Goal: Find specific page/section: Find specific page/section

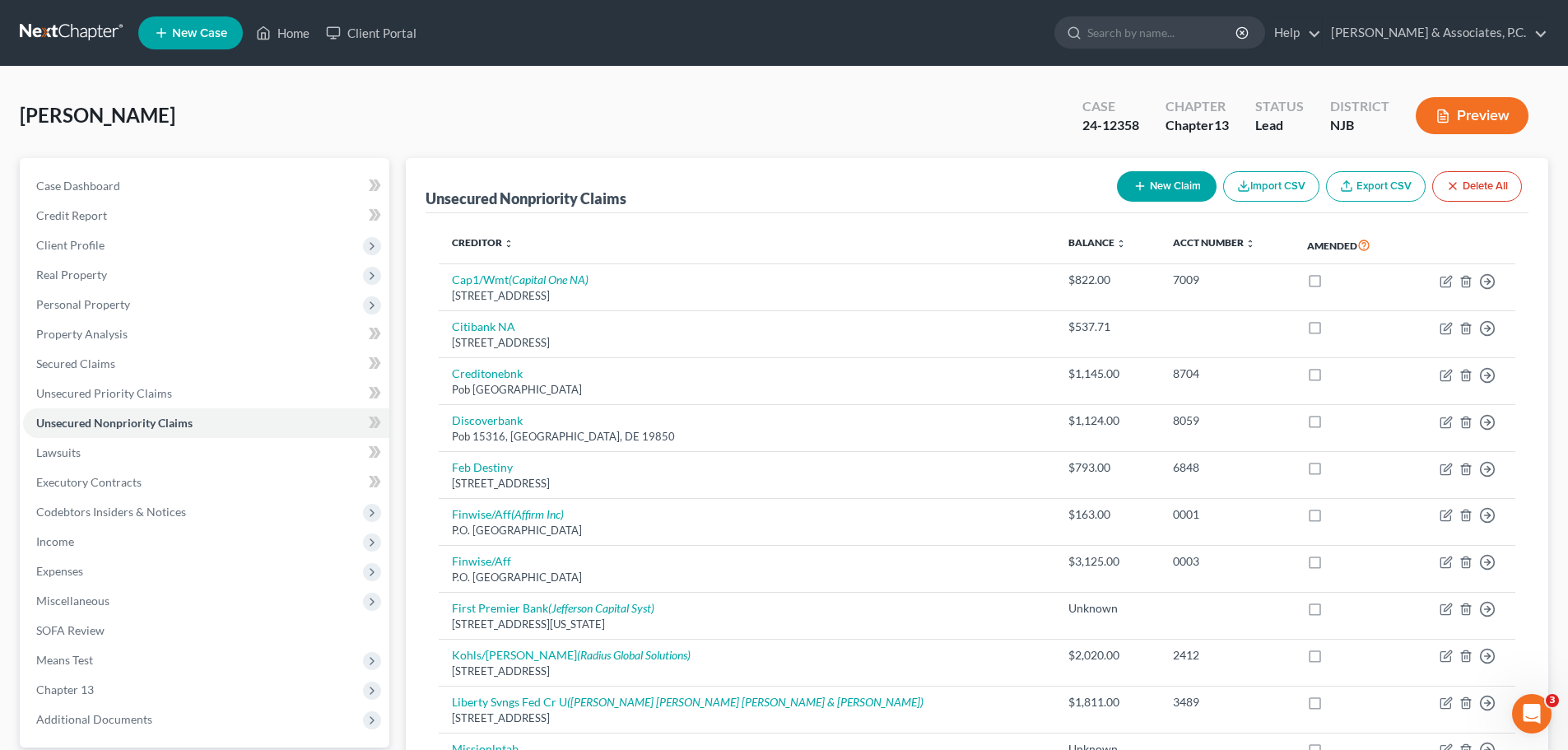
click at [78, 30] on link at bounding box center [72, 33] width 105 height 29
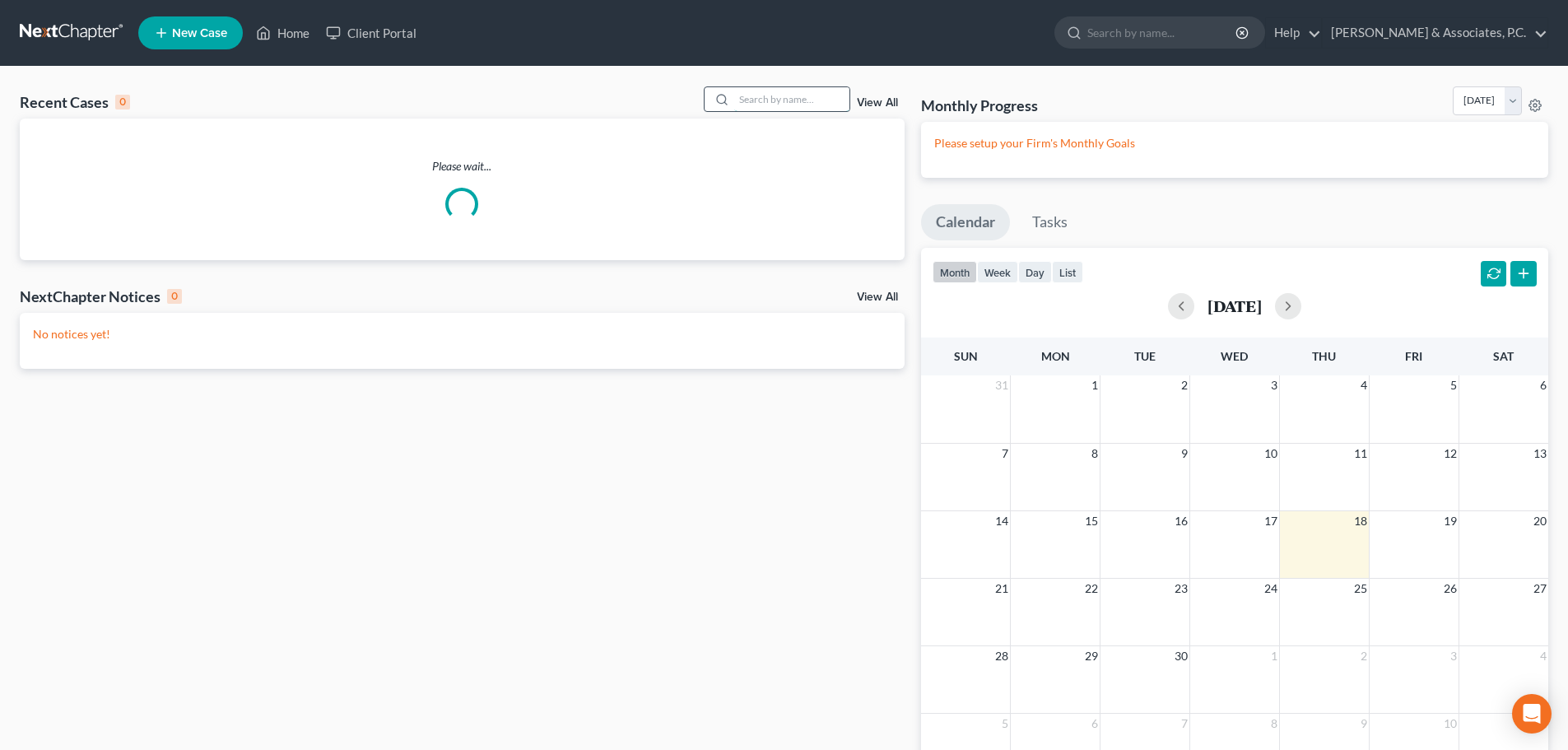
click at [754, 97] on input "search" at bounding box center [792, 99] width 115 height 24
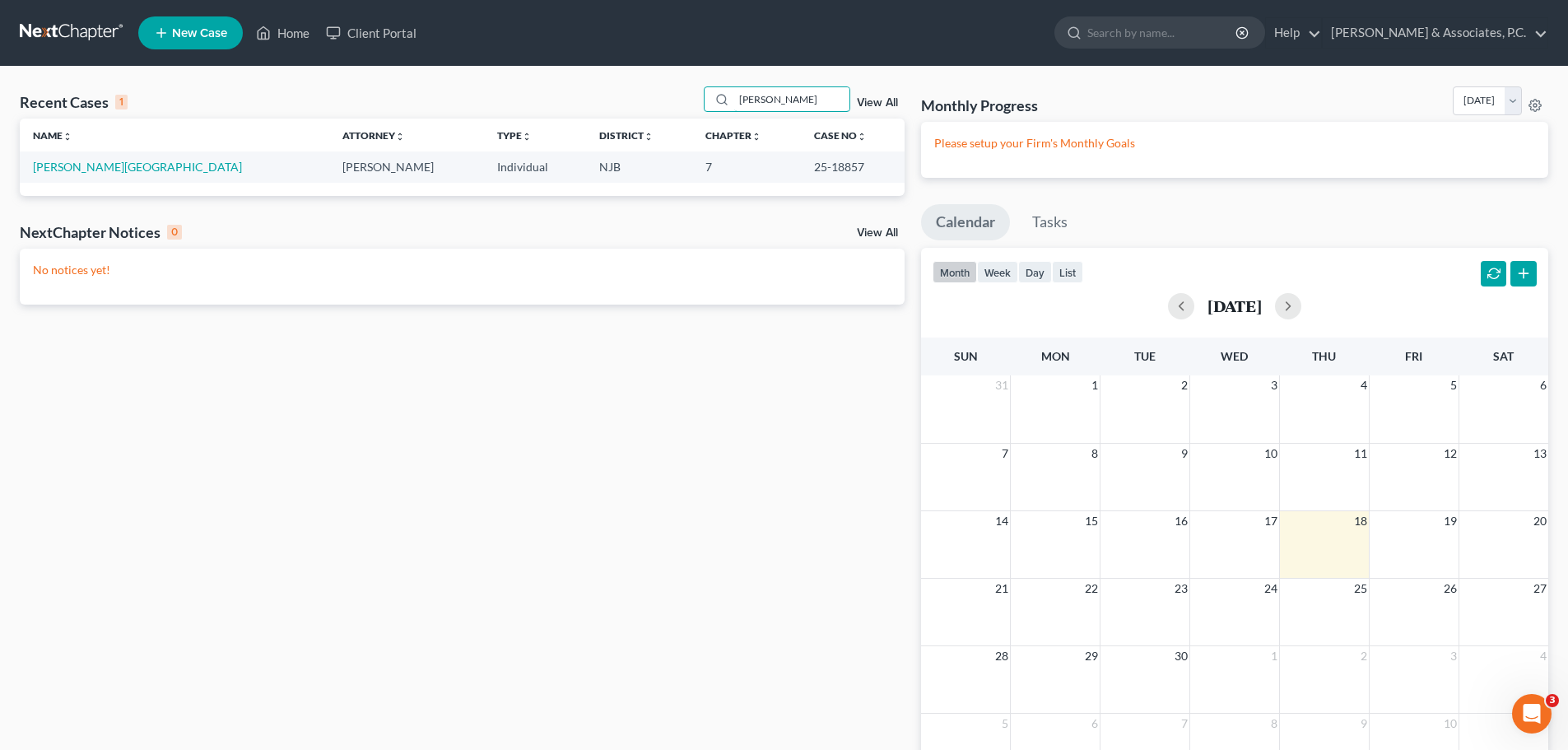
type input "veloz"
click at [78, 157] on td "[PERSON_NAME][GEOGRAPHIC_DATA]" at bounding box center [175, 166] width 309 height 30
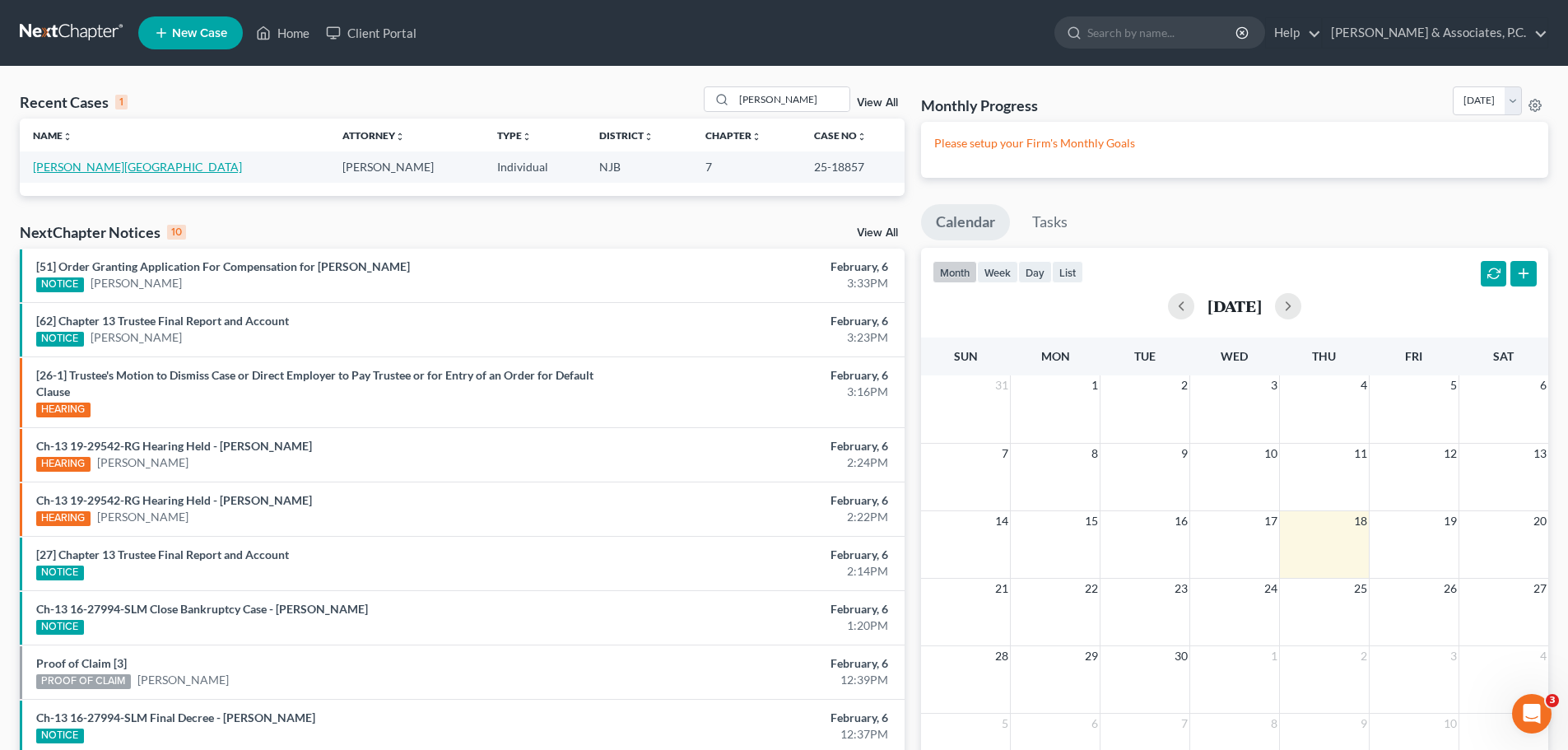
drag, startPoint x: 85, startPoint y: 170, endPoint x: 110, endPoint y: 175, distance: 25.5
click at [86, 170] on link "[PERSON_NAME][GEOGRAPHIC_DATA]" at bounding box center [137, 166] width 209 height 14
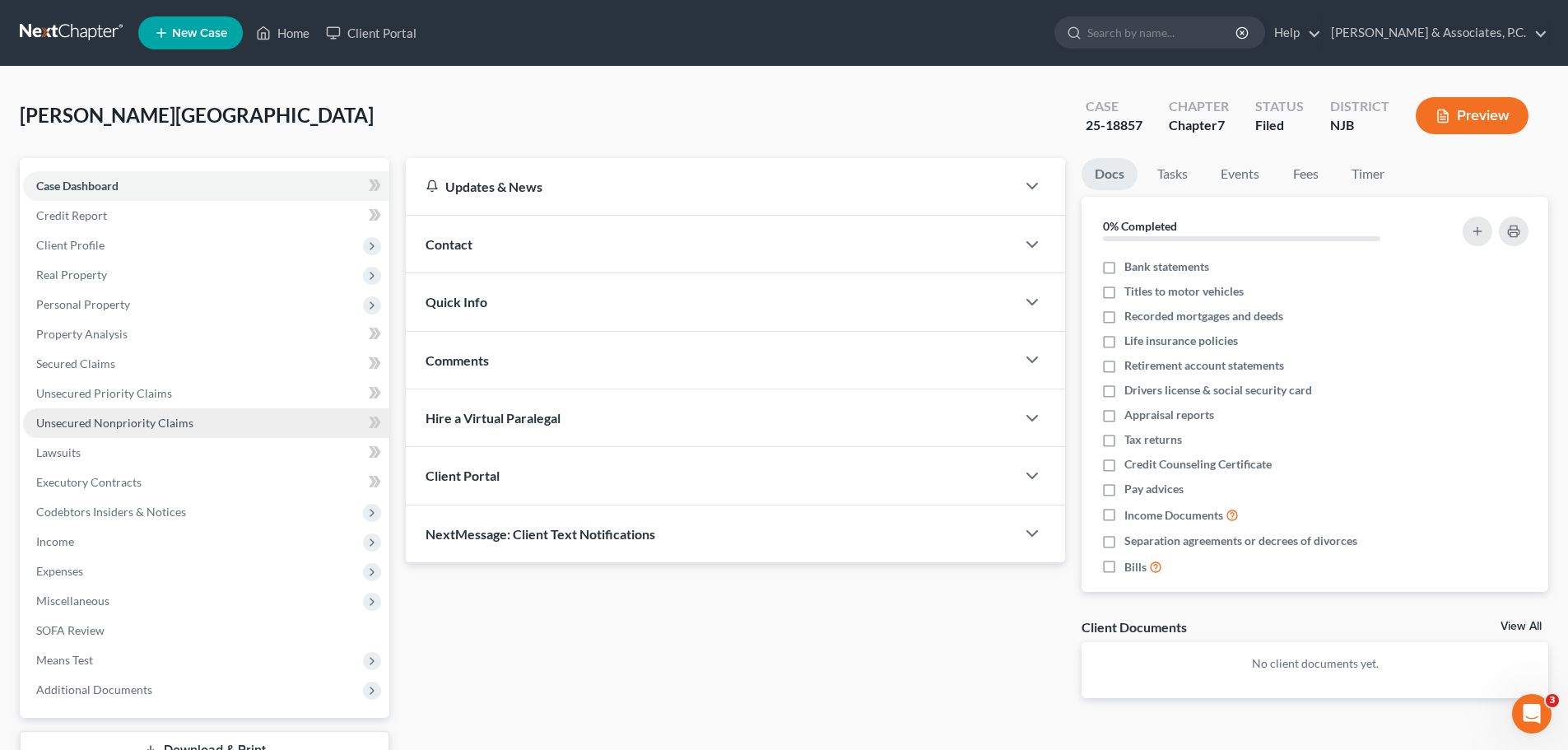
click at [86, 417] on span "Unsecured Nonpriority Claims" at bounding box center [115, 422] width 157 height 14
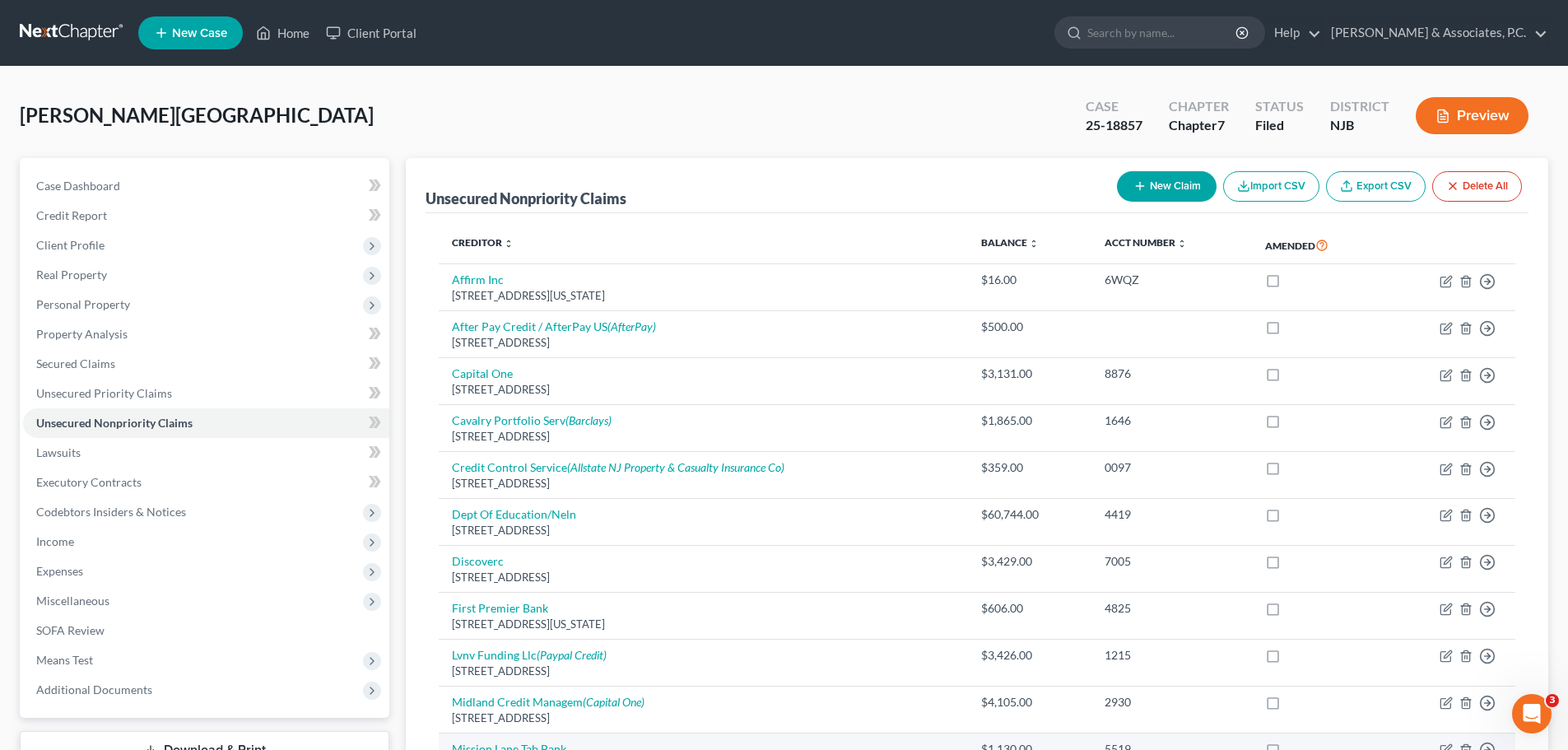
click at [23, 408] on link "Unsecured Nonpriority Claims" at bounding box center [206, 423] width 366 height 29
drag, startPoint x: 81, startPoint y: 28, endPoint x: 609, endPoint y: 176, distance: 548.4
click at [80, 28] on link at bounding box center [72, 33] width 105 height 29
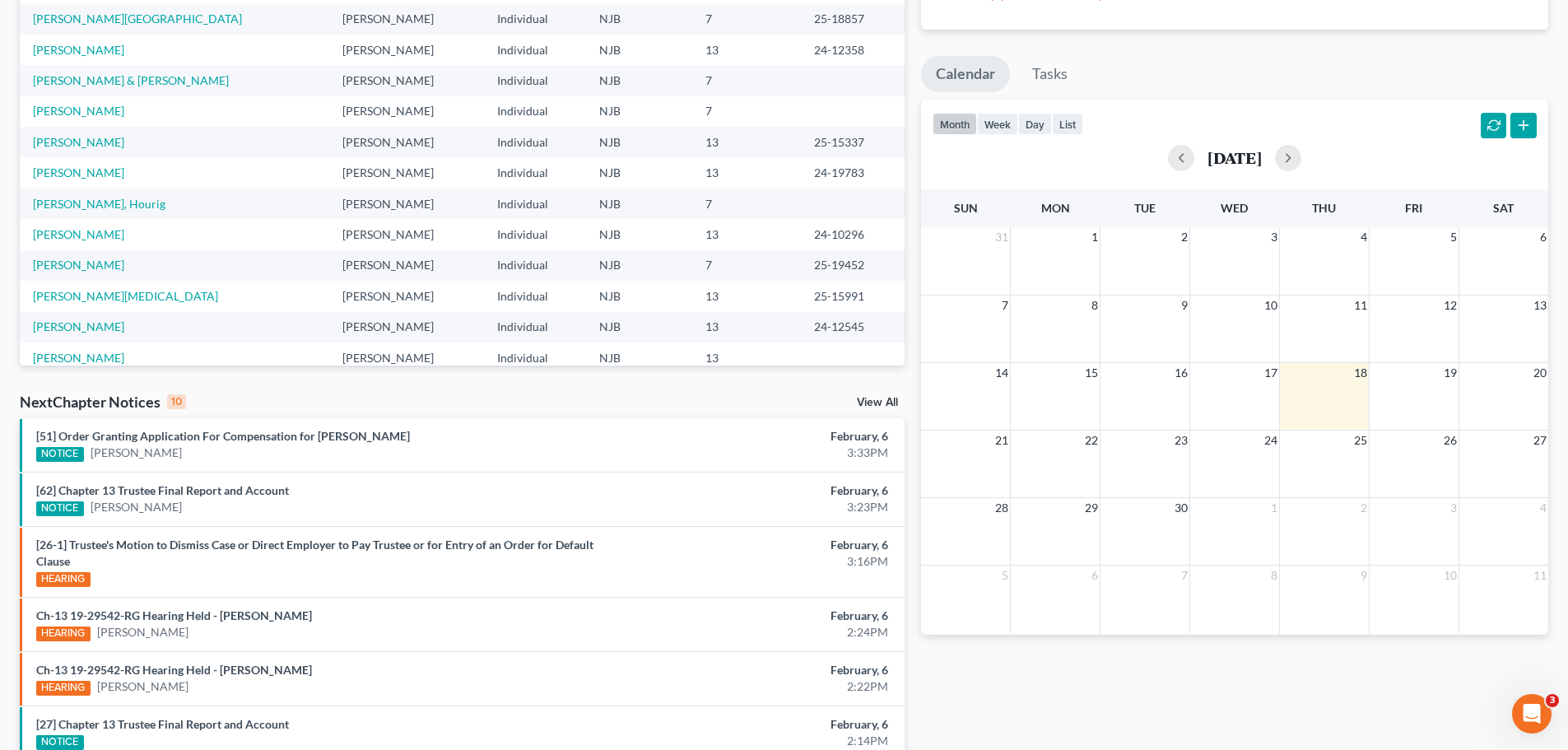
scroll to position [27, 0]
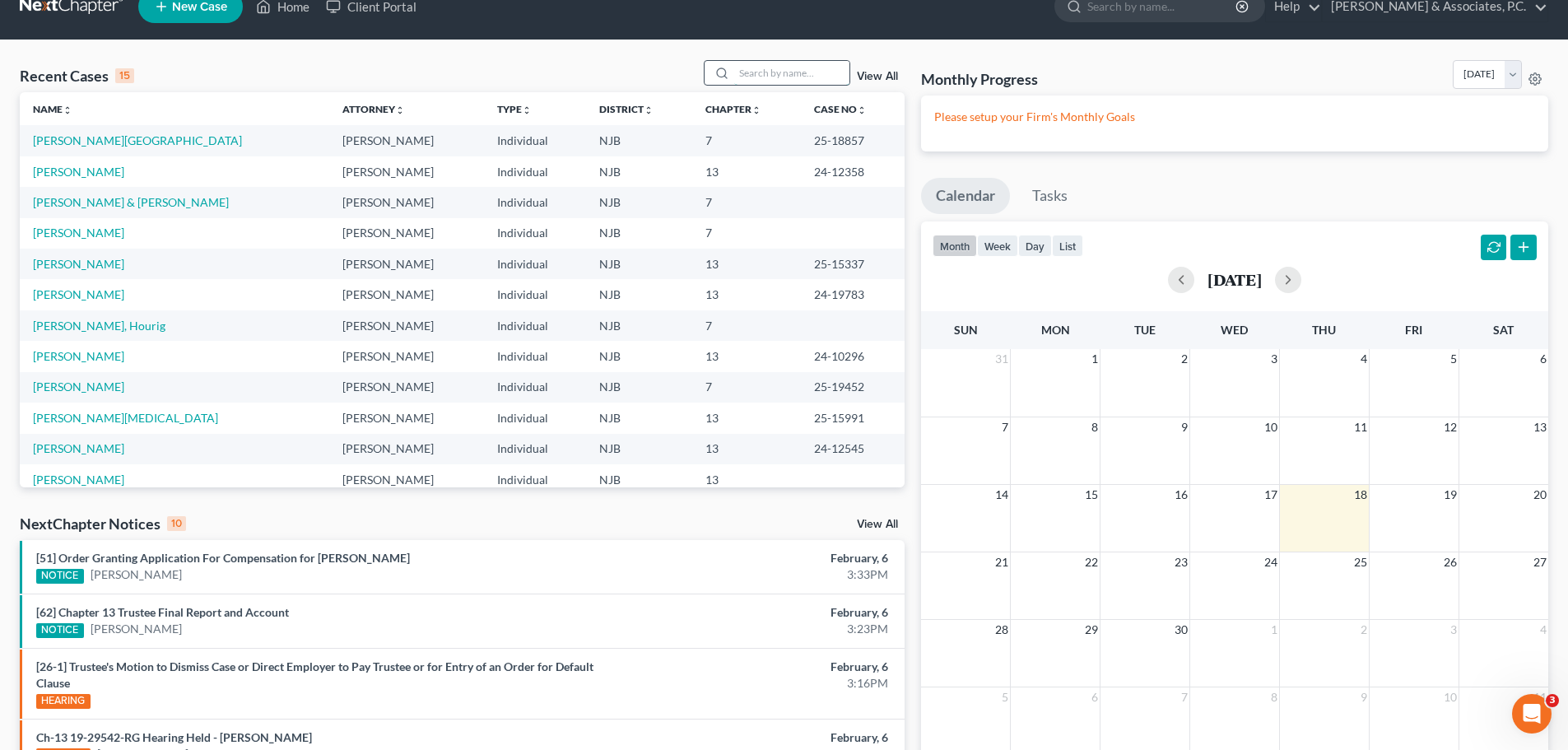
click at [769, 68] on input "search" at bounding box center [792, 73] width 115 height 24
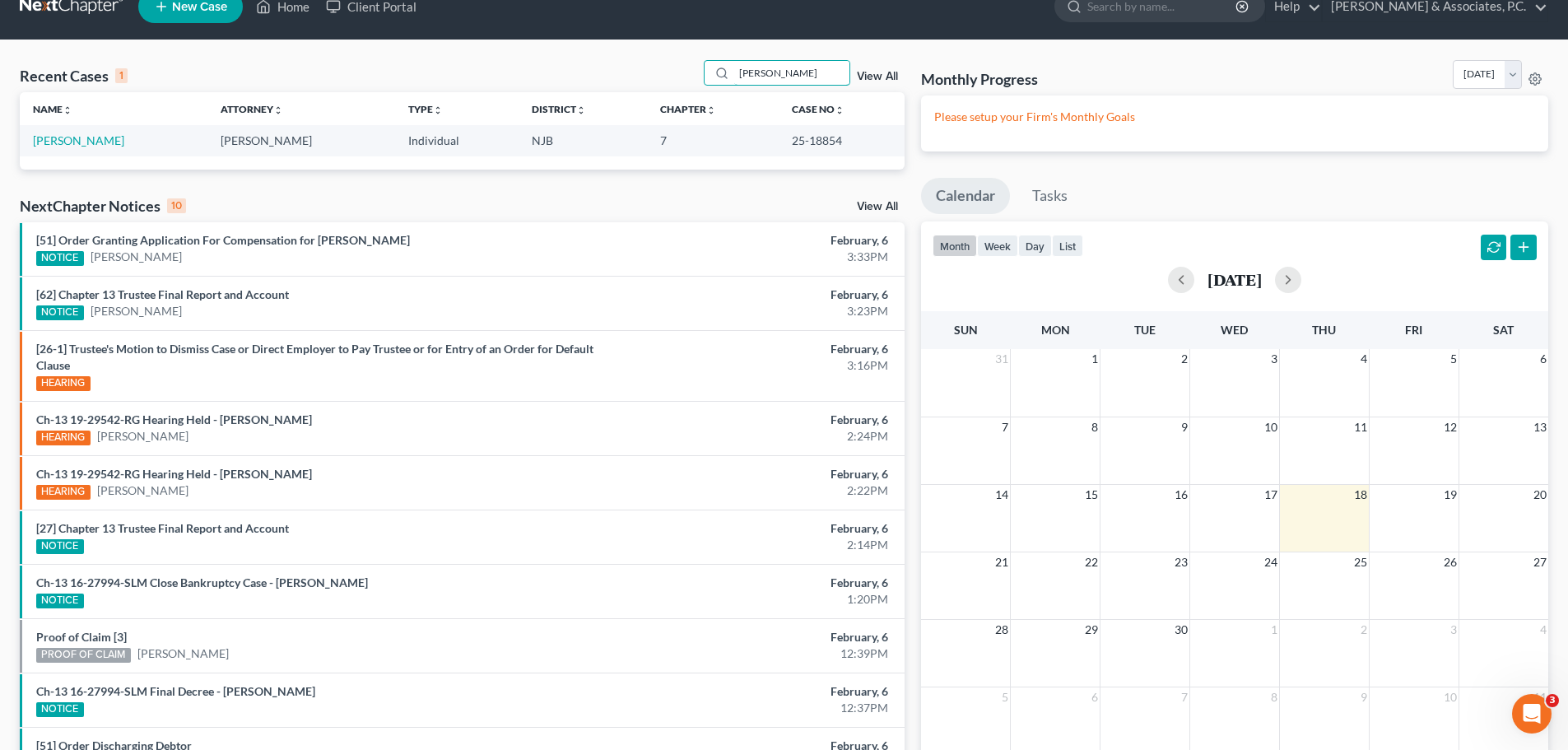
type input "nelson santiago"
click at [95, 148] on td "[PERSON_NAME]" at bounding box center [114, 140] width 188 height 30
drag, startPoint x: 96, startPoint y: 139, endPoint x: 133, endPoint y: 147, distance: 37.9
click at [96, 140] on link "[PERSON_NAME]" at bounding box center [79, 140] width 92 height 14
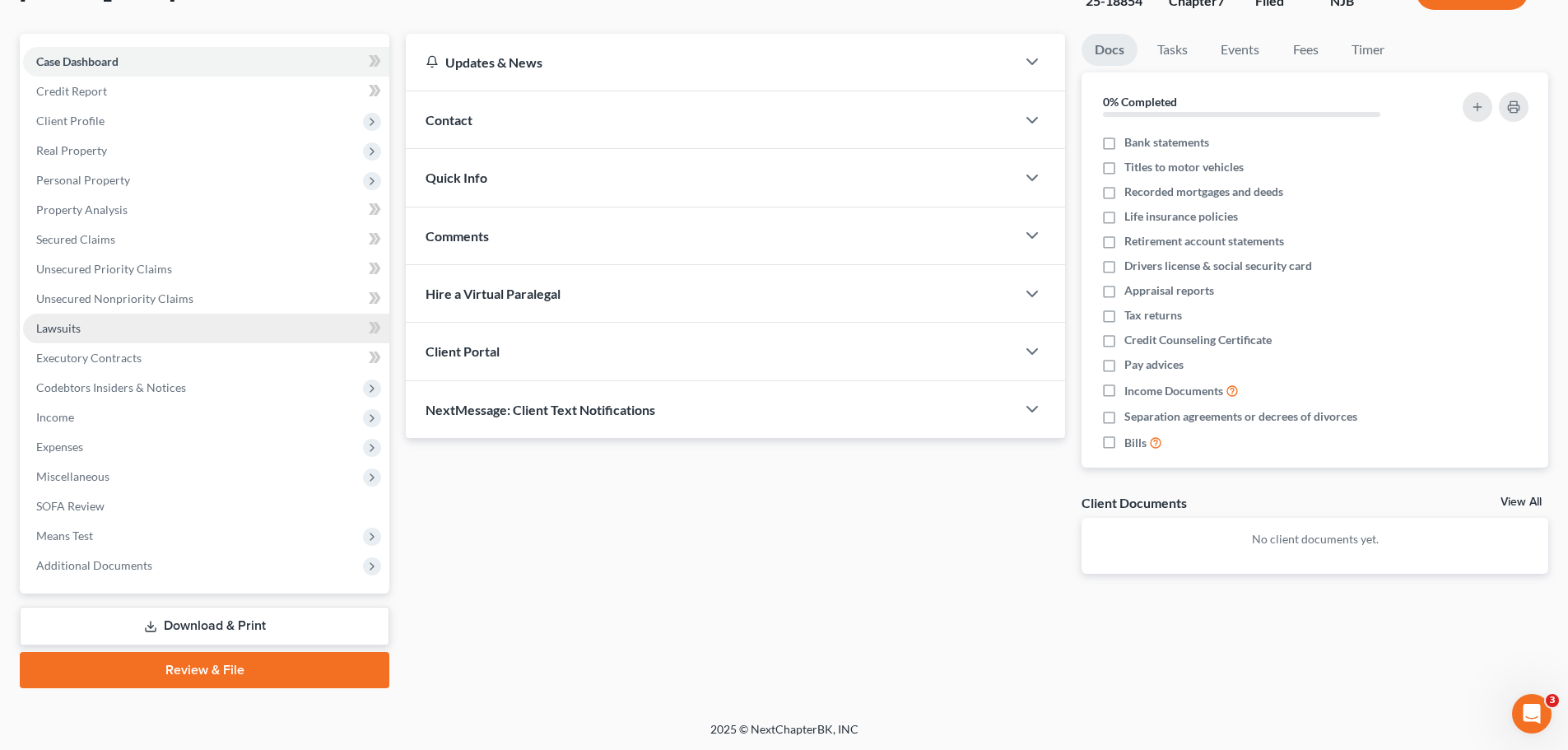
scroll to position [125, 0]
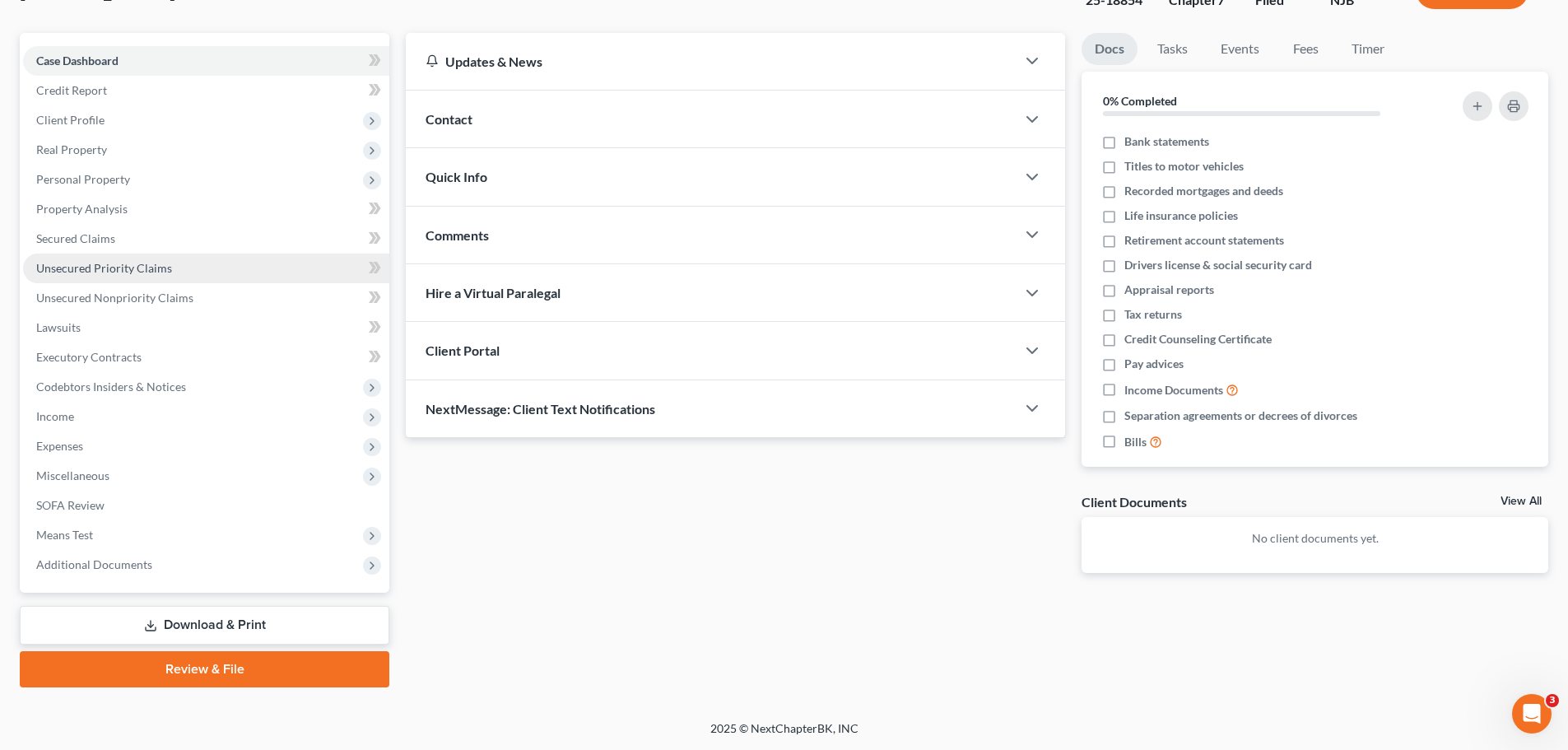
click at [106, 266] on span "Unsecured Priority Claims" at bounding box center [104, 267] width 135 height 14
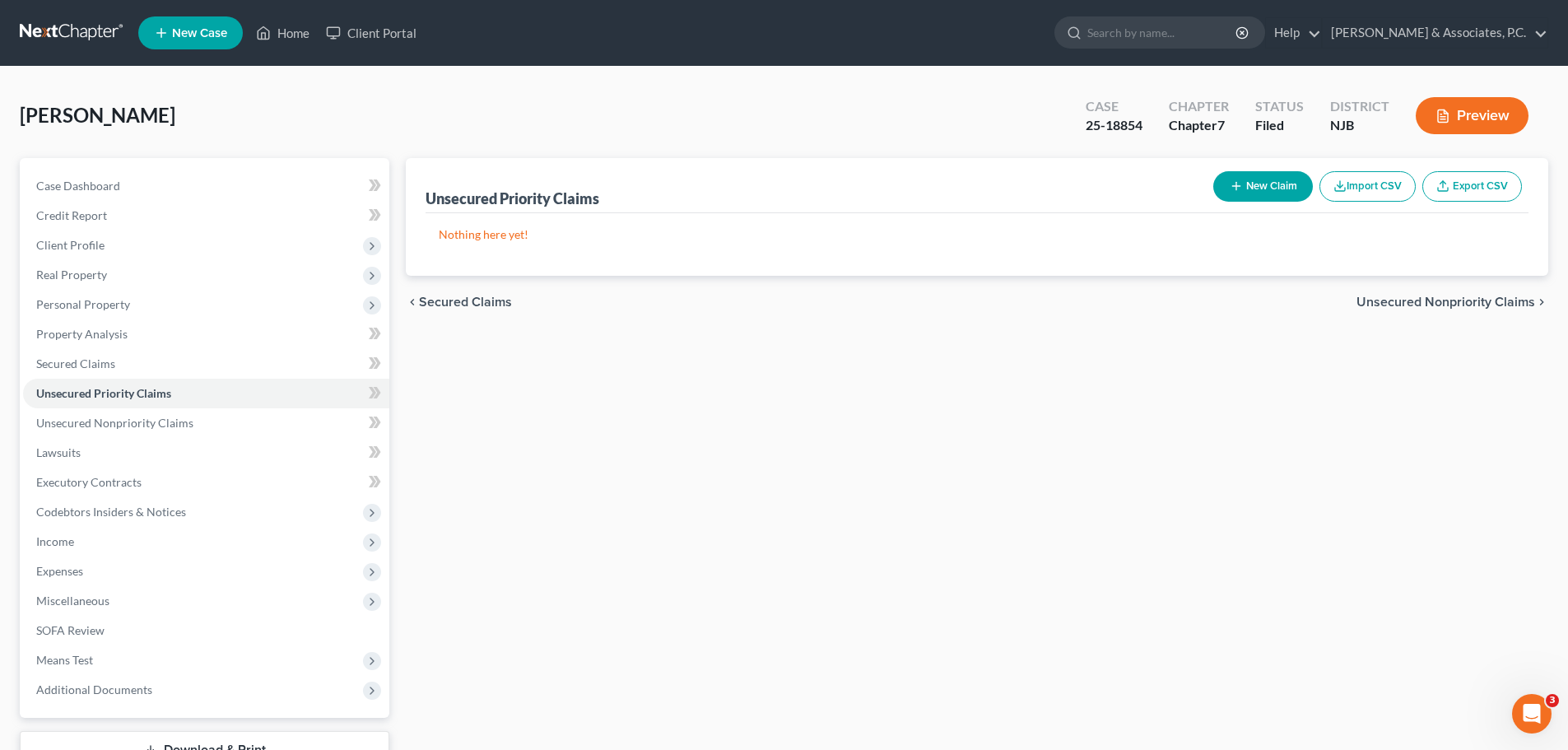
click at [481, 299] on span "Secured Claims" at bounding box center [466, 302] width 93 height 13
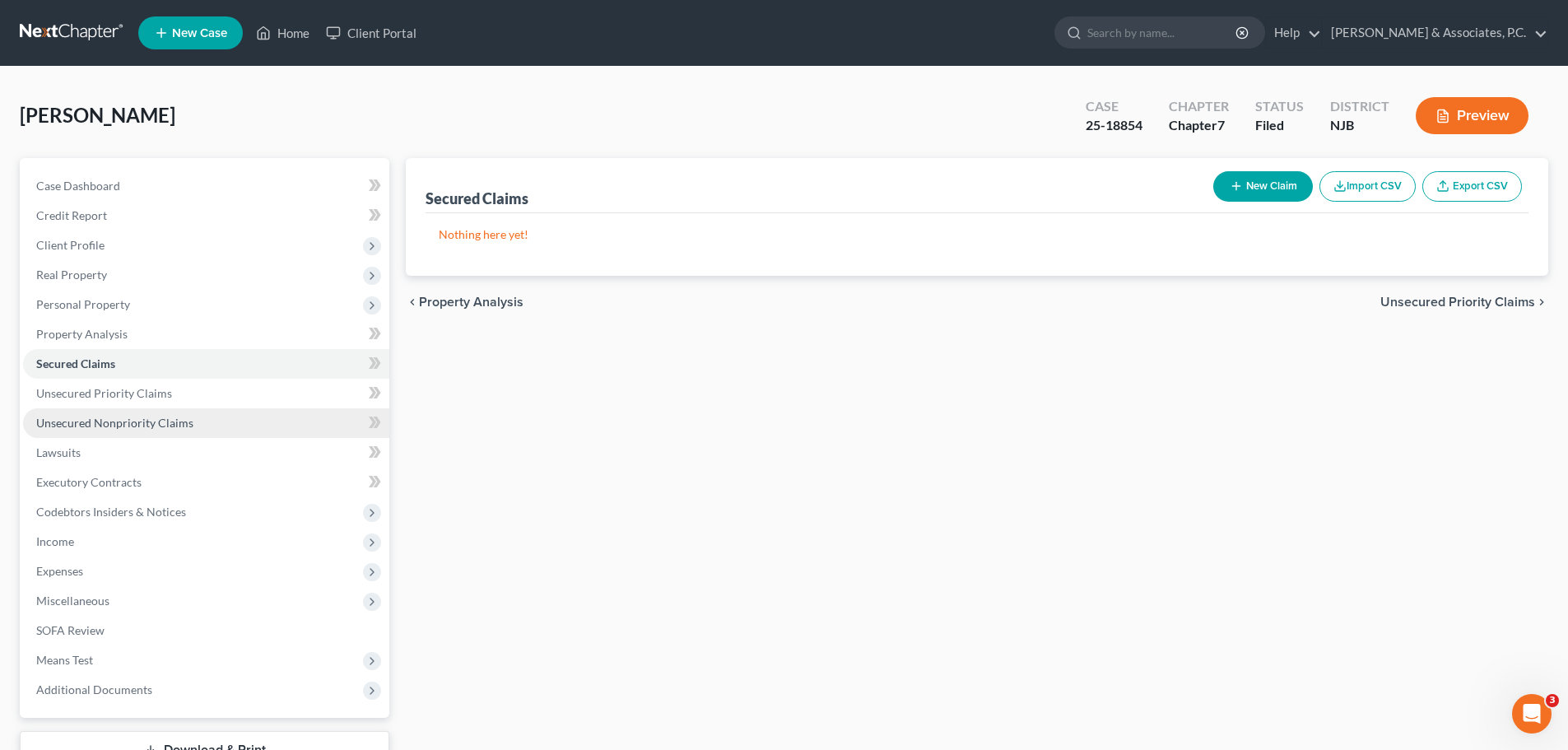
click at [134, 416] on span "Unsecured Nonpriority Claims" at bounding box center [115, 422] width 157 height 14
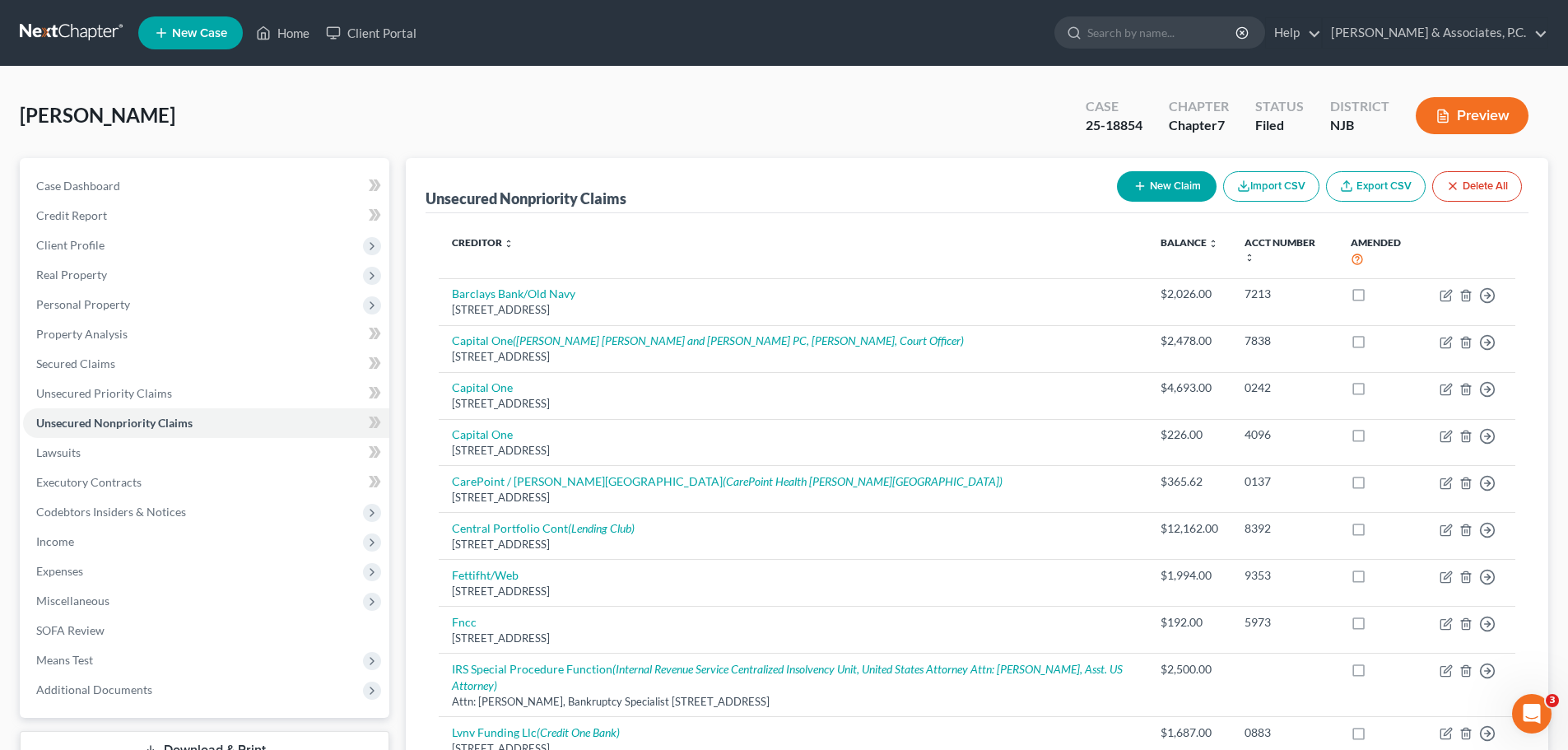
click at [692, 124] on div "Santiago, Nelson Upgraded Case 25-18854 Chapter Chapter 7 Status Filed District…" at bounding box center [784, 122] width 1529 height 71
click at [50, 29] on link at bounding box center [72, 33] width 105 height 29
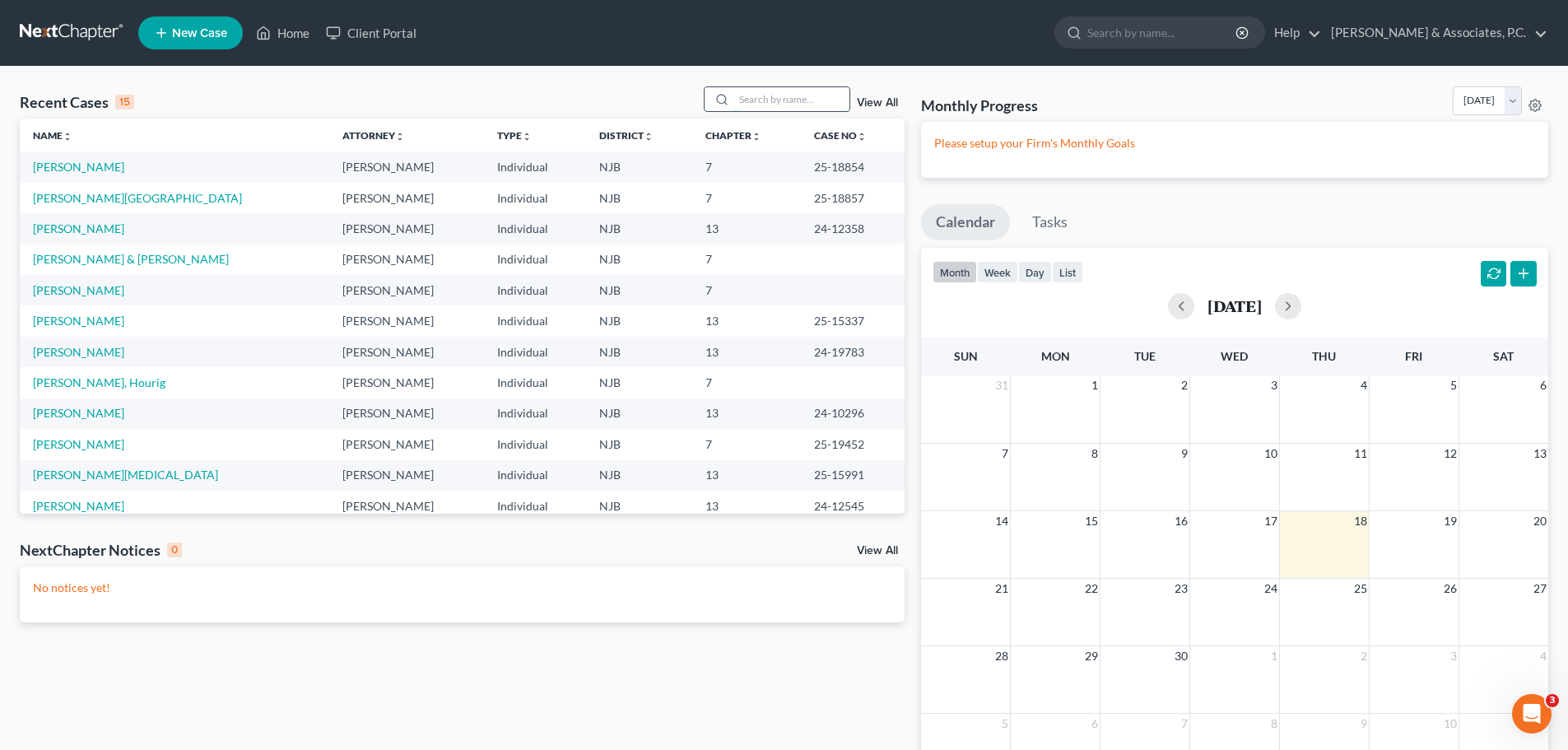
click at [784, 101] on input "search" at bounding box center [792, 99] width 115 height 24
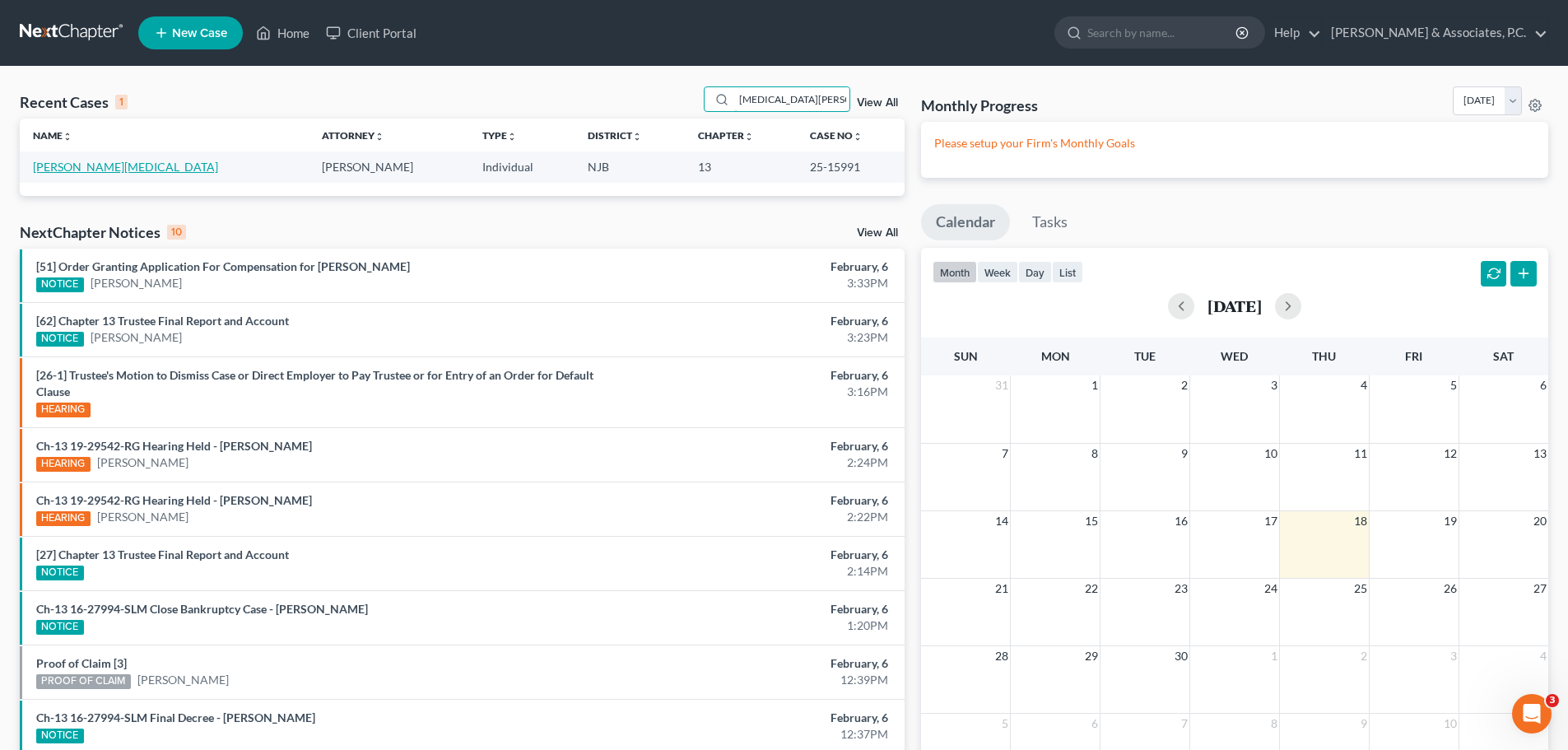
type input "[MEDICAL_DATA][PERSON_NAME]"
click at [58, 168] on link "[PERSON_NAME][MEDICAL_DATA]" at bounding box center [125, 166] width 185 height 14
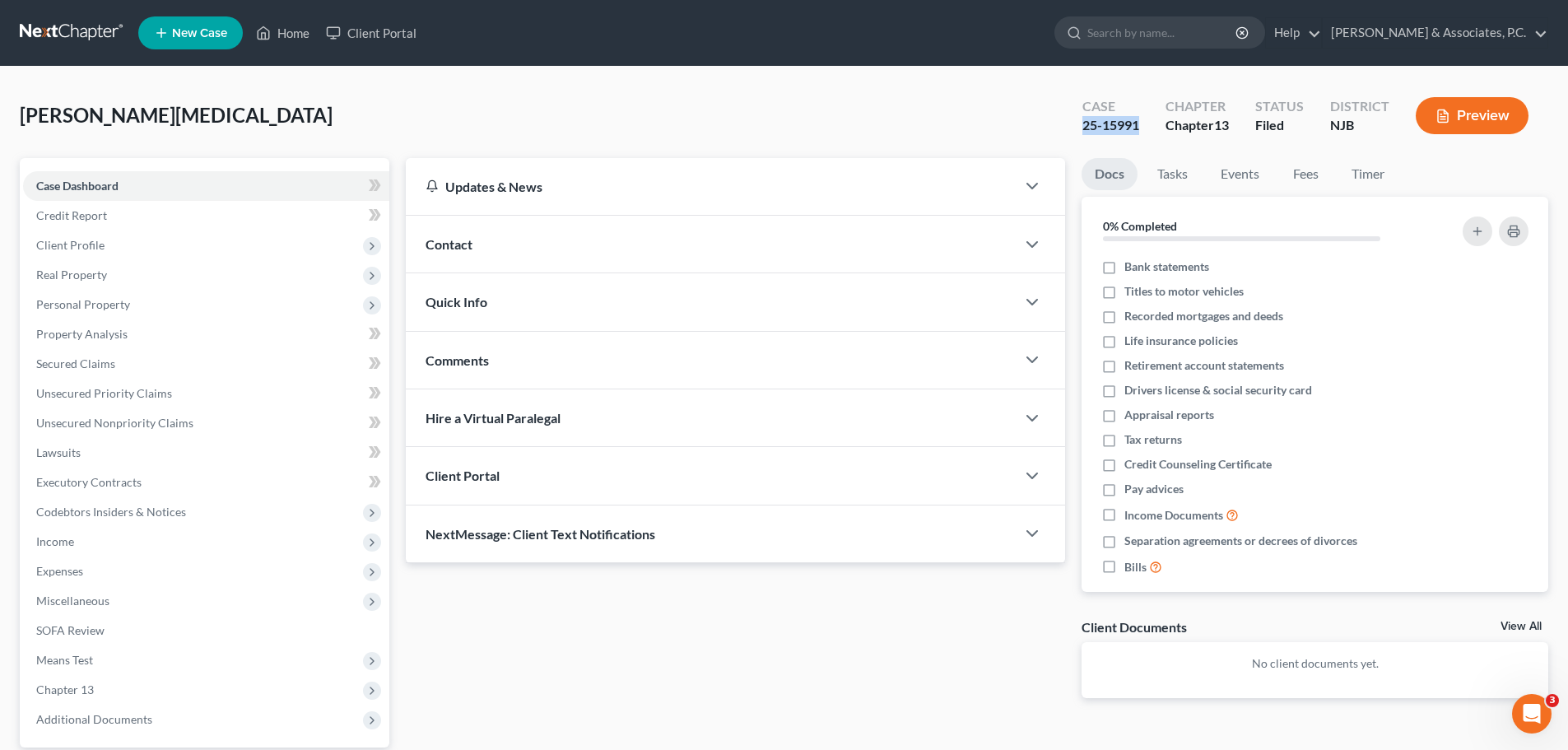
drag, startPoint x: 1143, startPoint y: 118, endPoint x: 1068, endPoint y: 126, distance: 75.4
click at [1069, 126] on div "Case 25-15991" at bounding box center [1110, 117] width 83 height 49
copy div "25-15991"
